Goal: Information Seeking & Learning: Learn about a topic

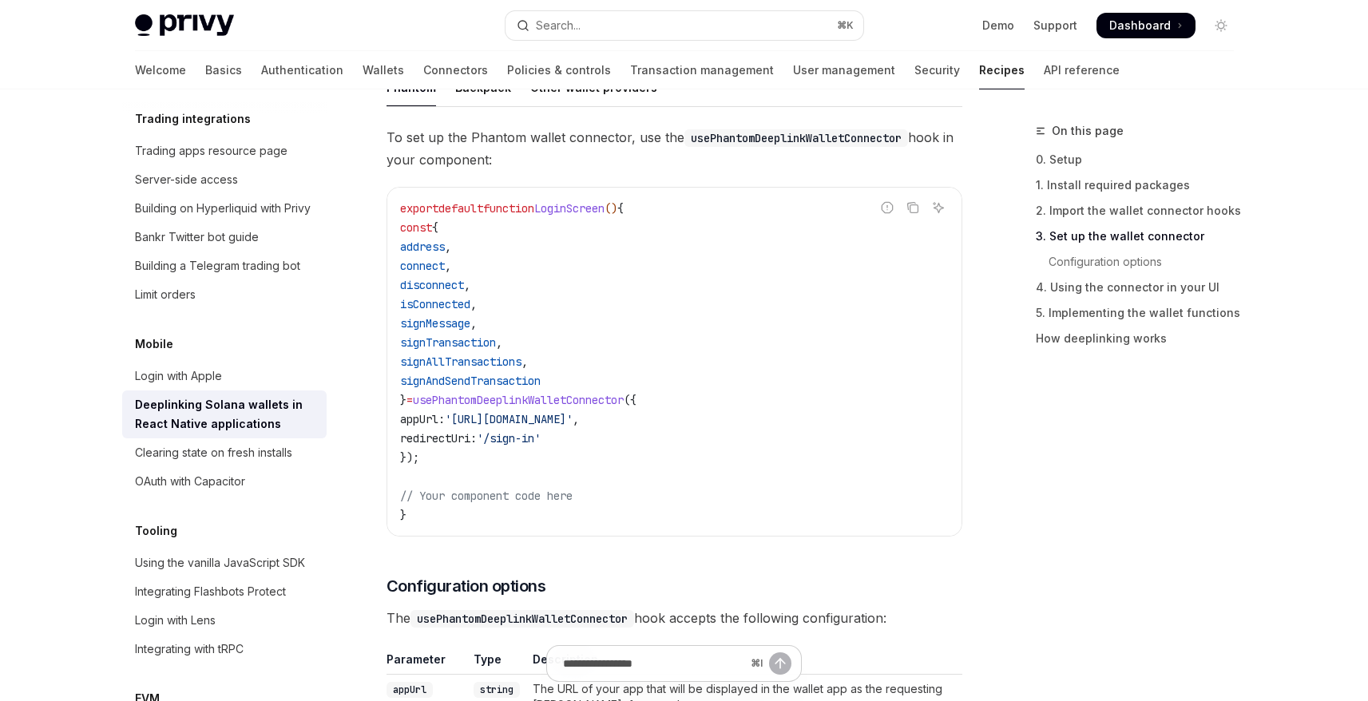
scroll to position [1026, 0]
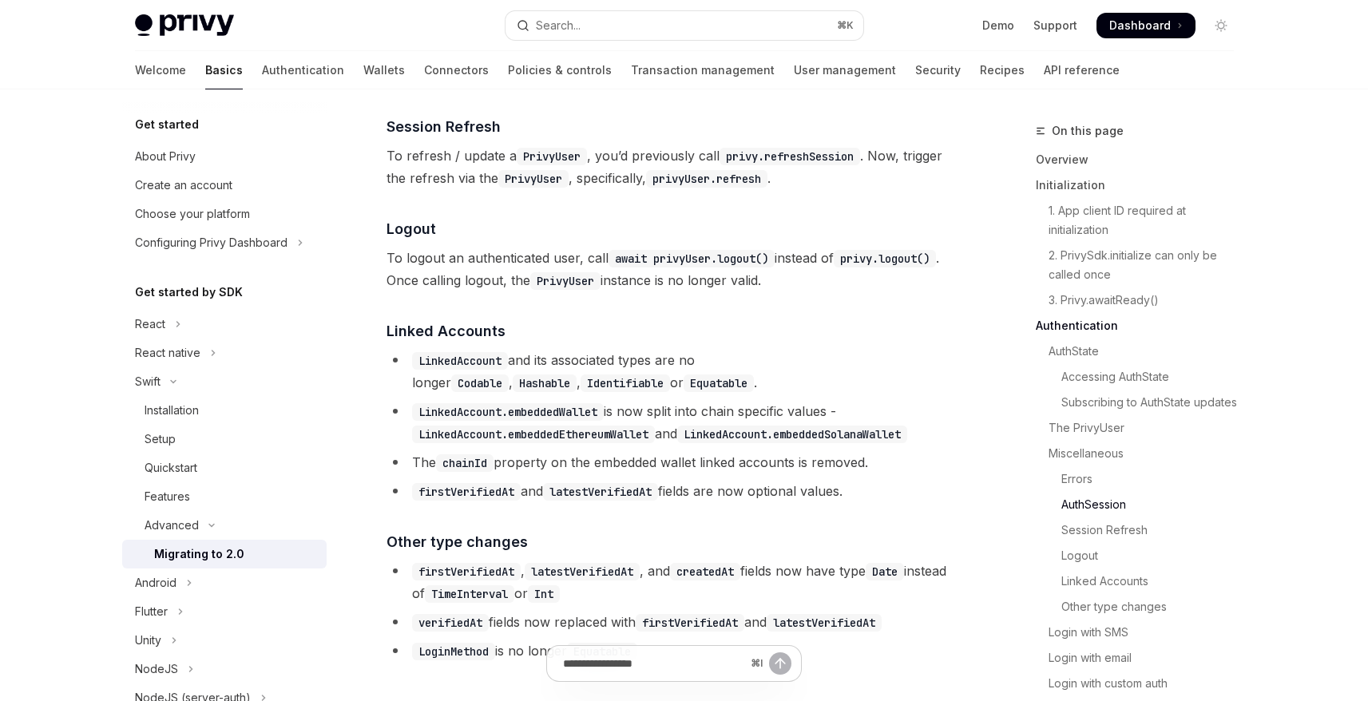
scroll to position [3147, 0]
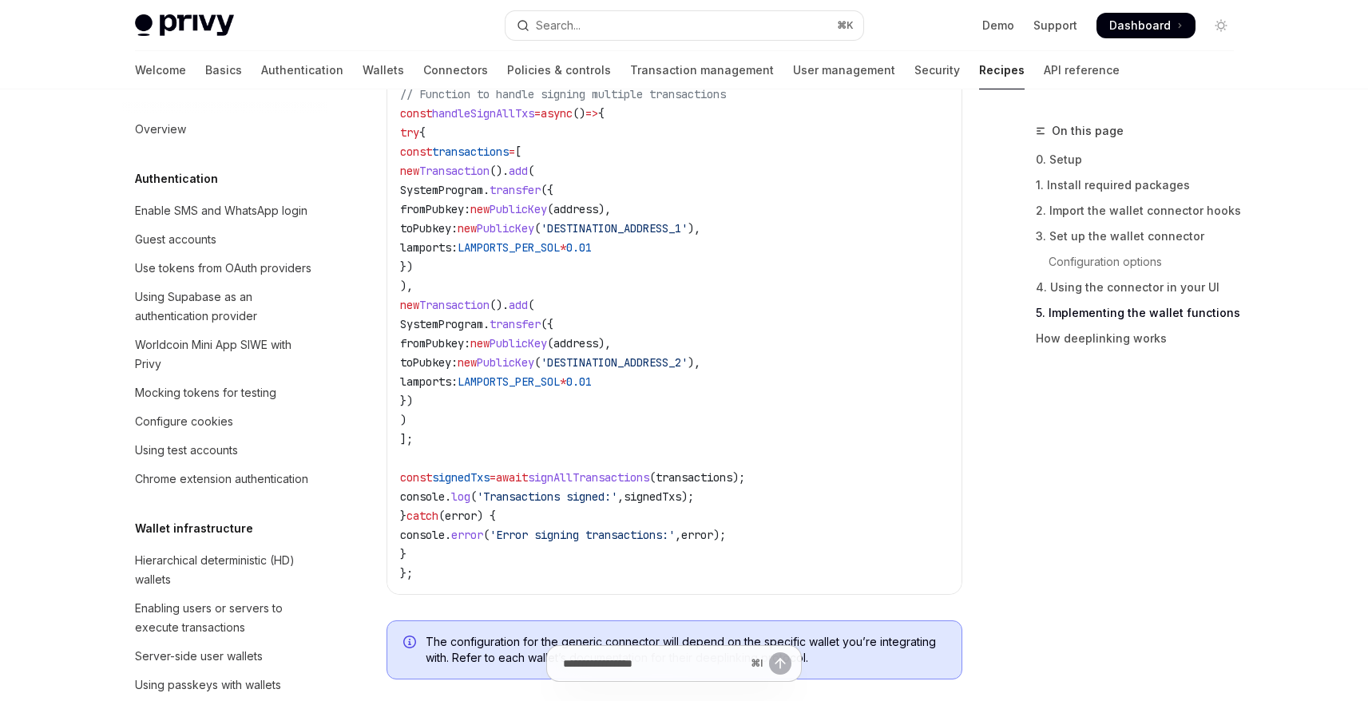
scroll to position [1679, 0]
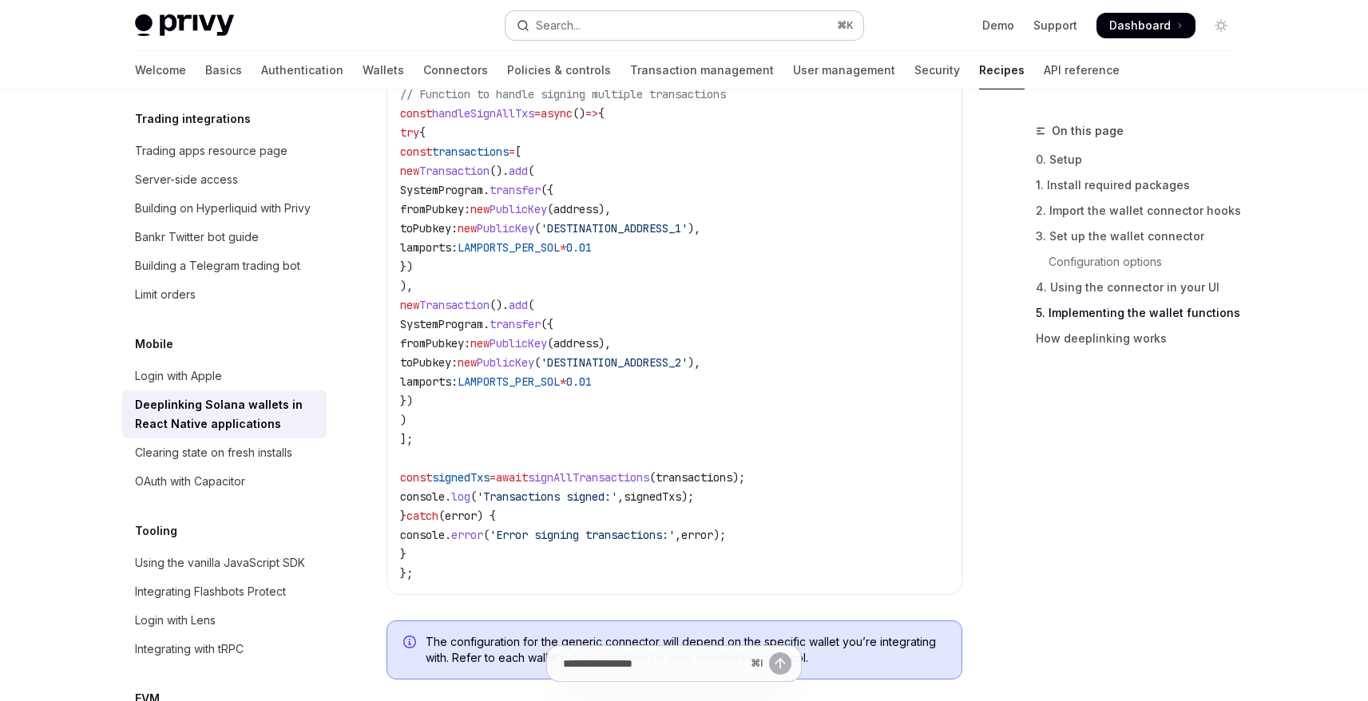
click at [573, 25] on div "Search..." at bounding box center [558, 25] width 45 height 19
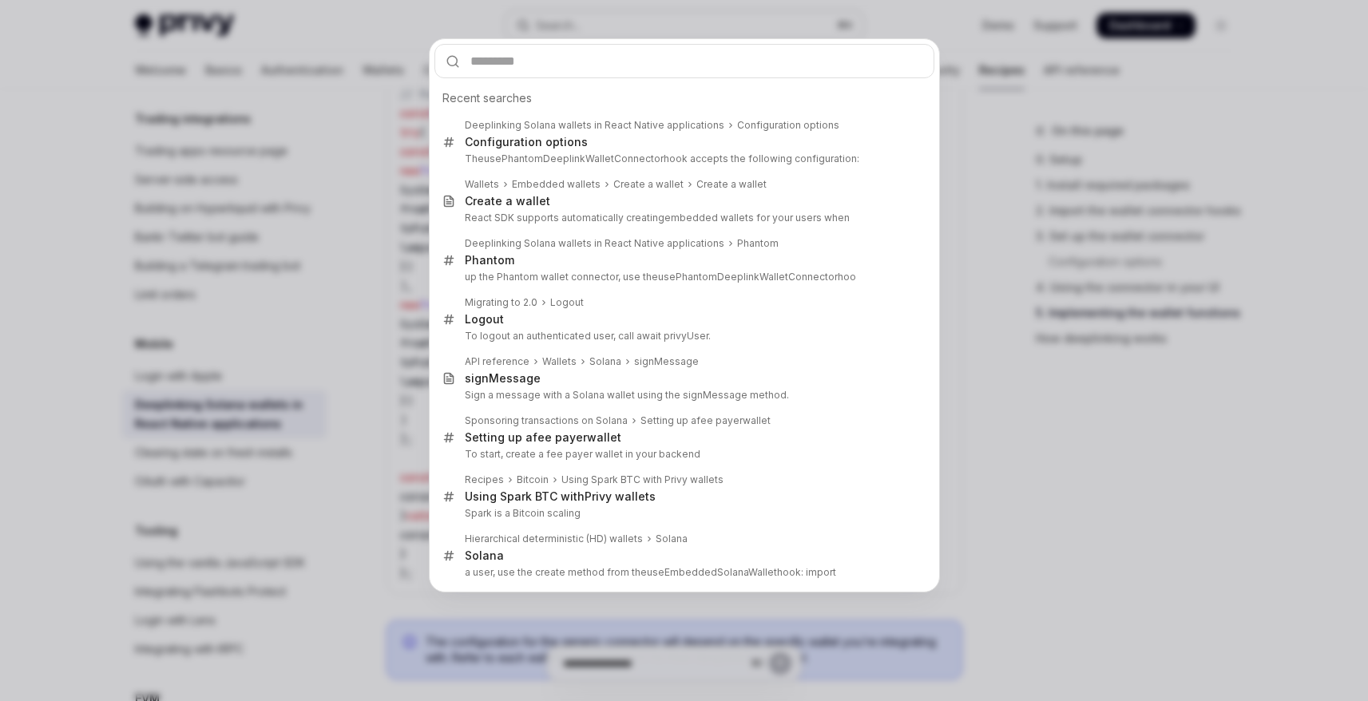
type input "**********"
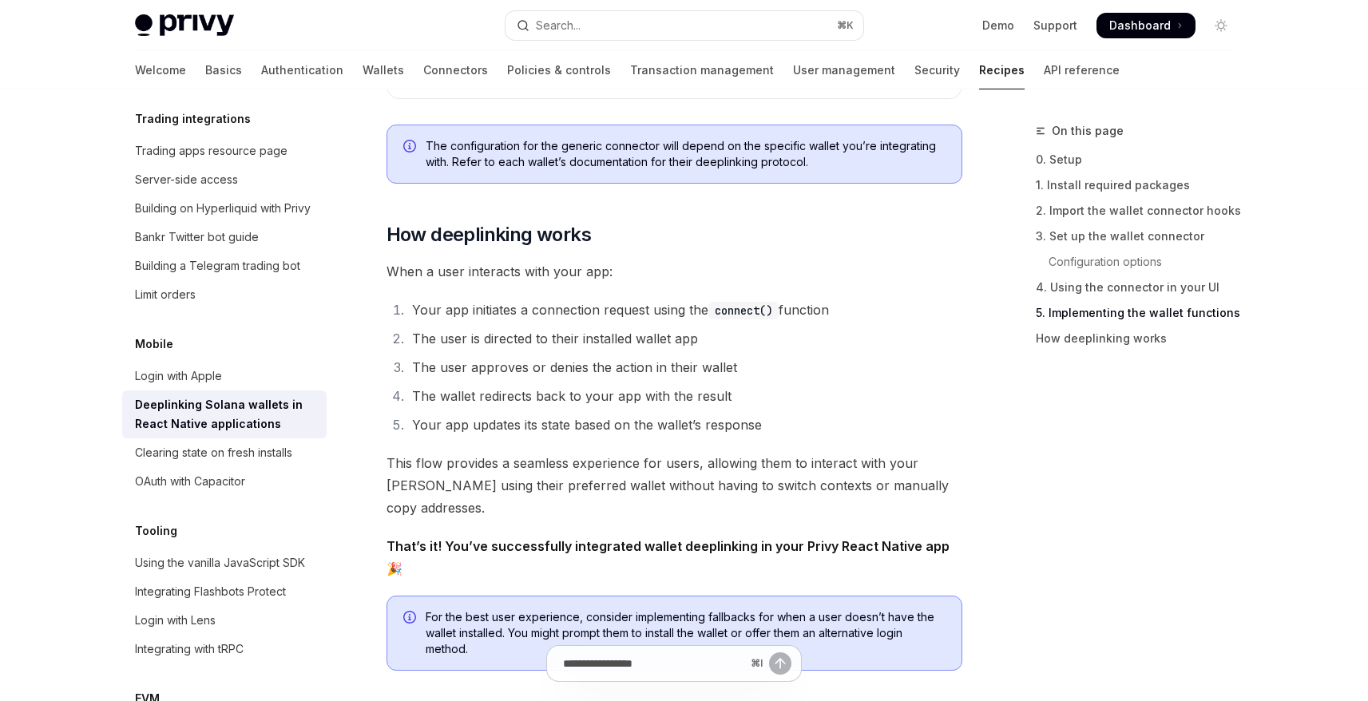
scroll to position [3734, 0]
